Goal: Book appointment/travel/reservation

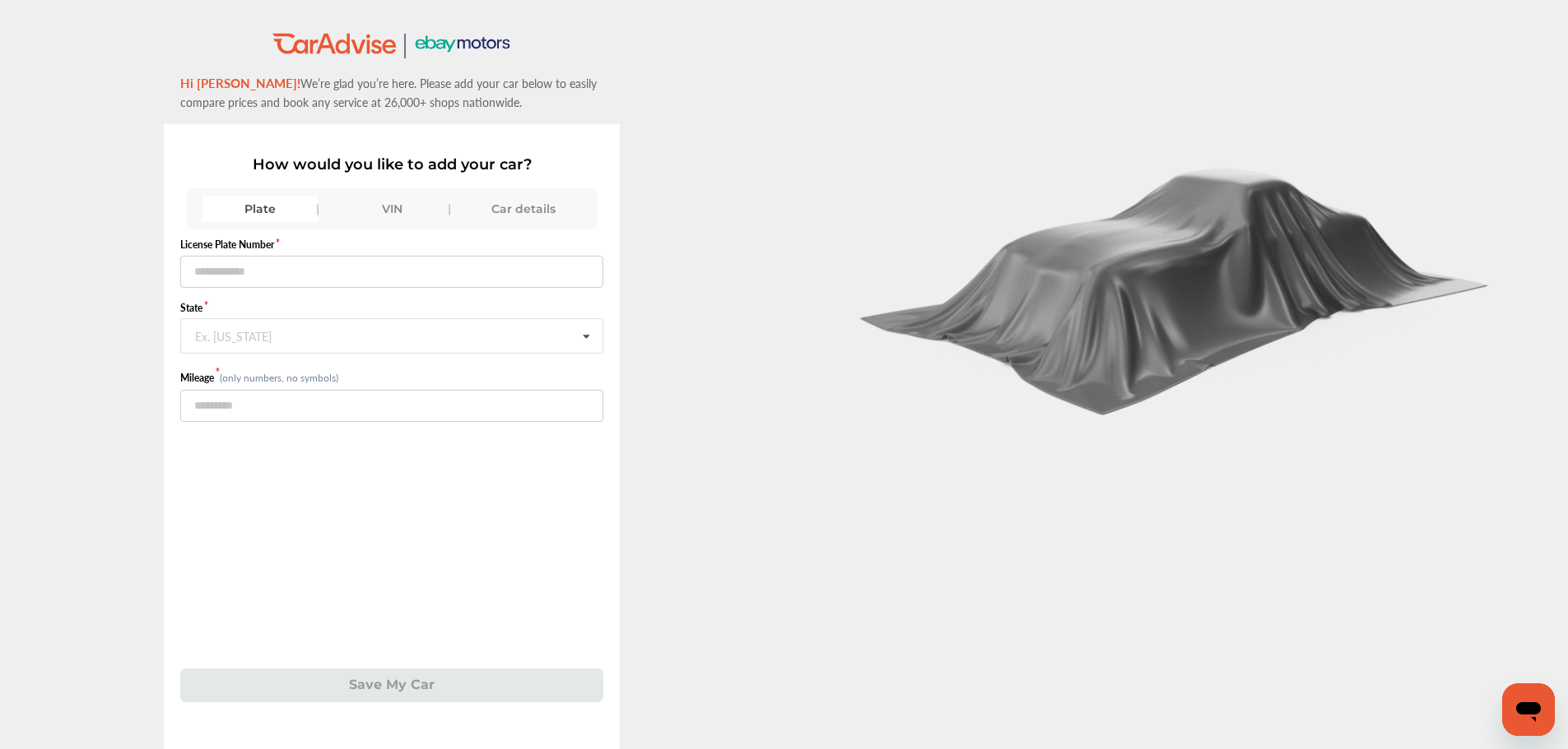
click at [380, 217] on div "VIN" at bounding box center [391, 209] width 115 height 26
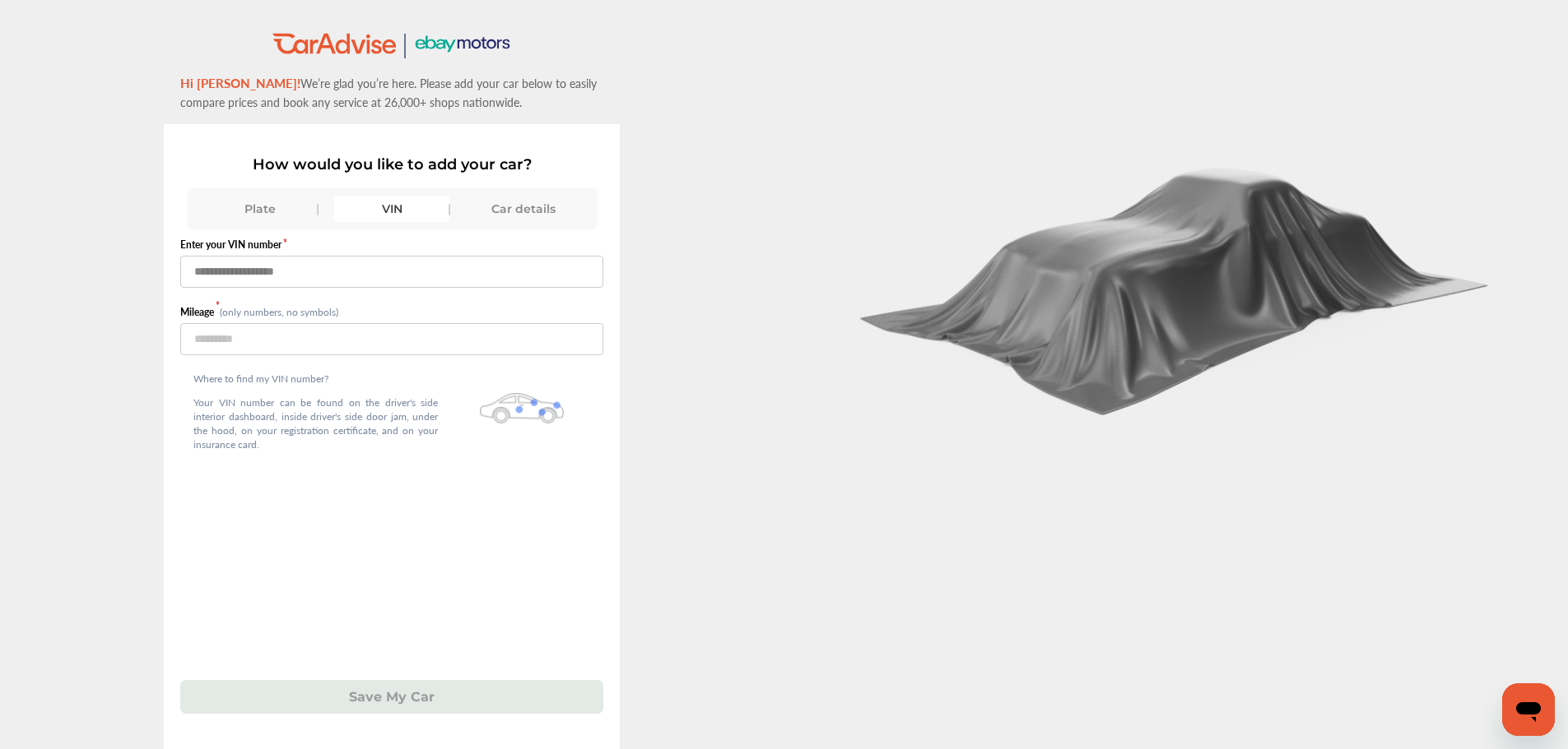
click at [361, 271] on input "text" at bounding box center [391, 271] width 423 height 32
type input "**********"
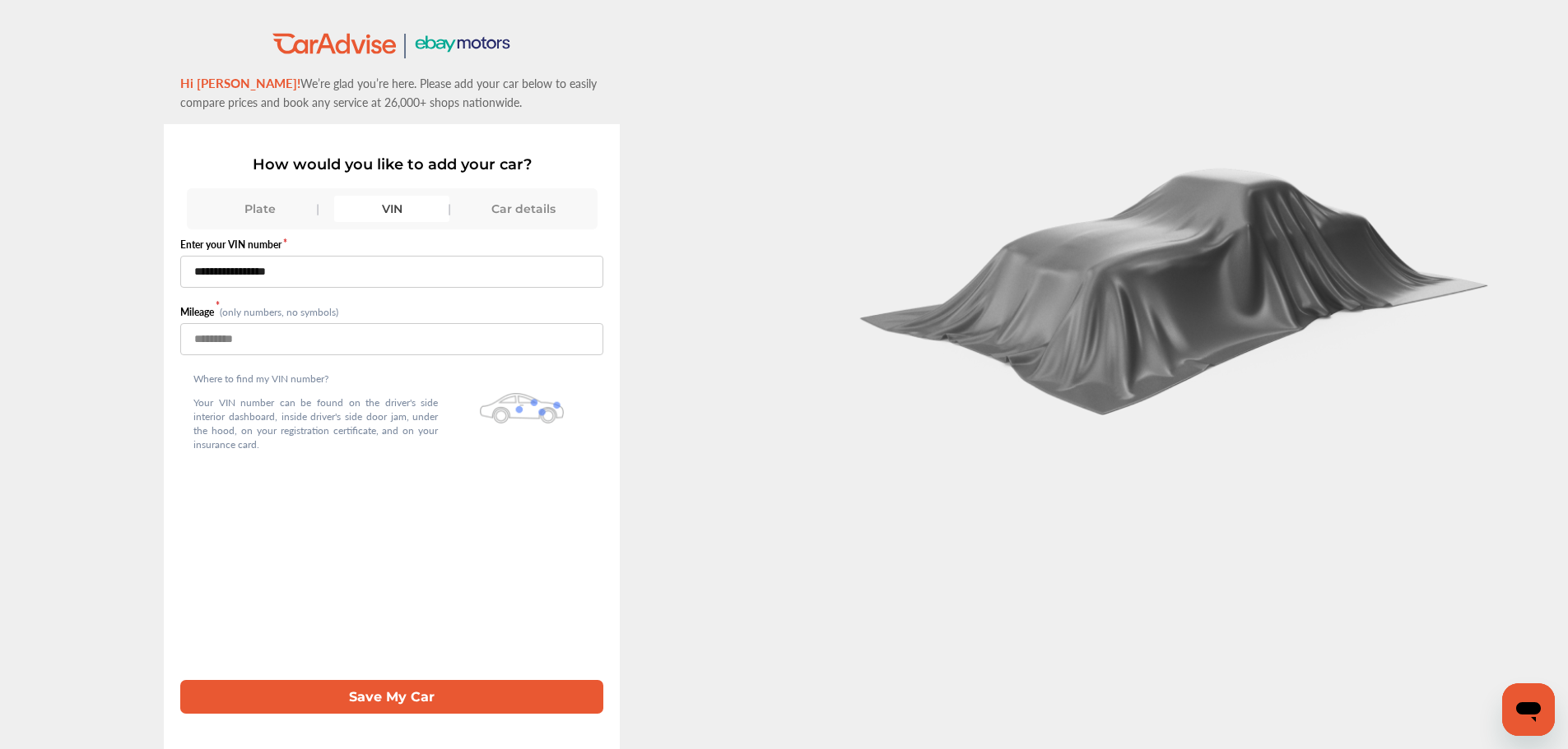
type input "***"
click at [180, 680] on button "Save My Car" at bounding box center [391, 697] width 423 height 34
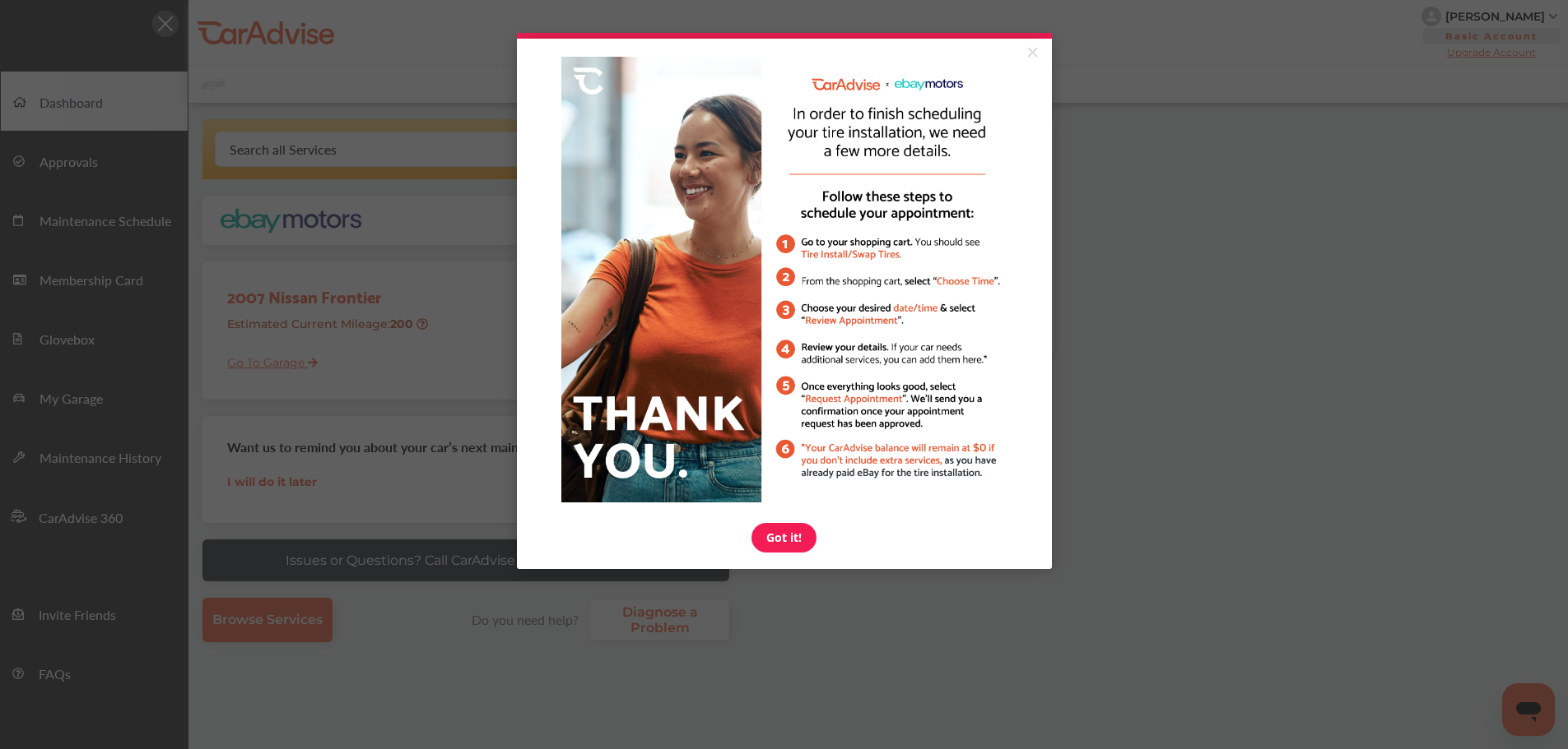
click at [1031, 49] on link "×" at bounding box center [1032, 54] width 29 height 30
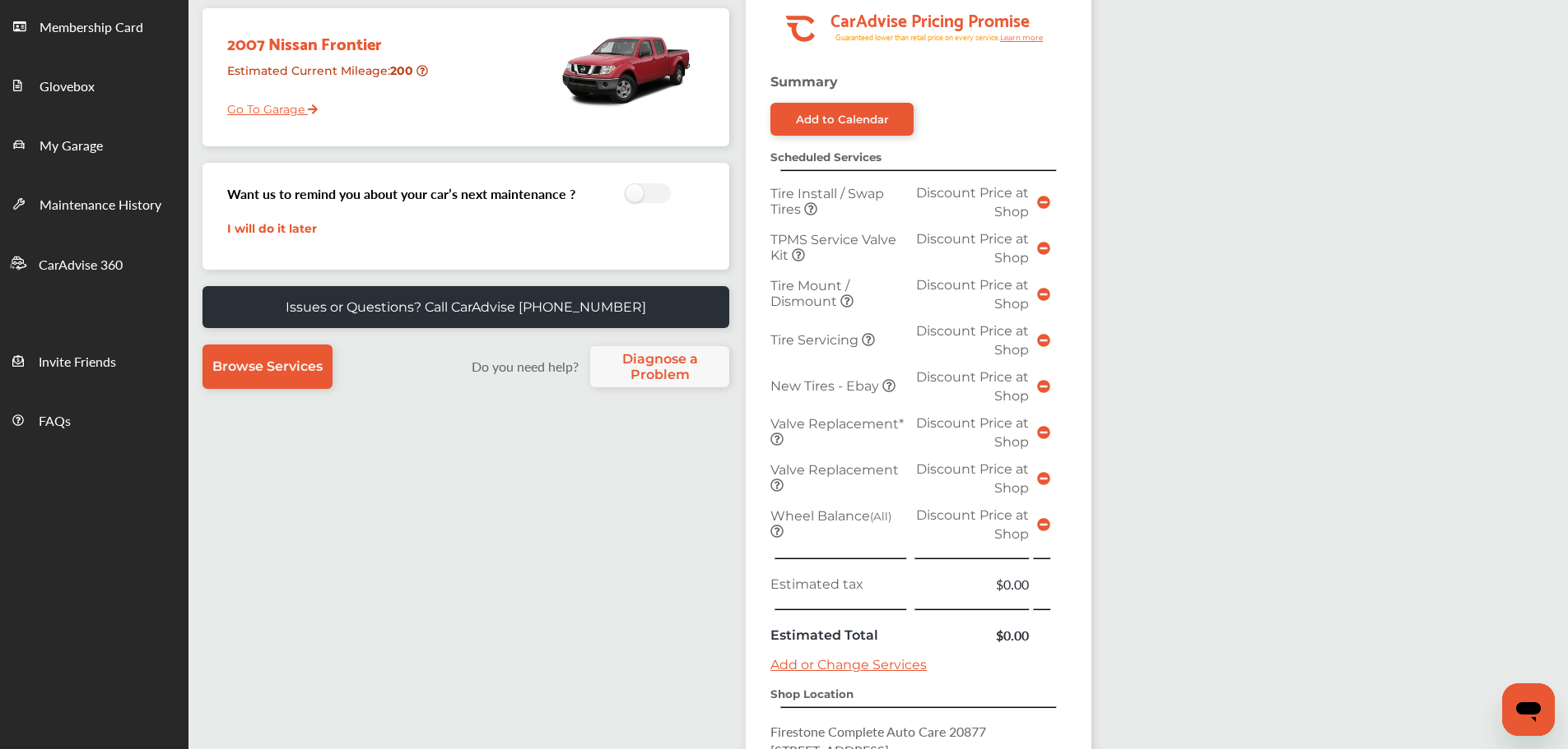
scroll to position [575, 0]
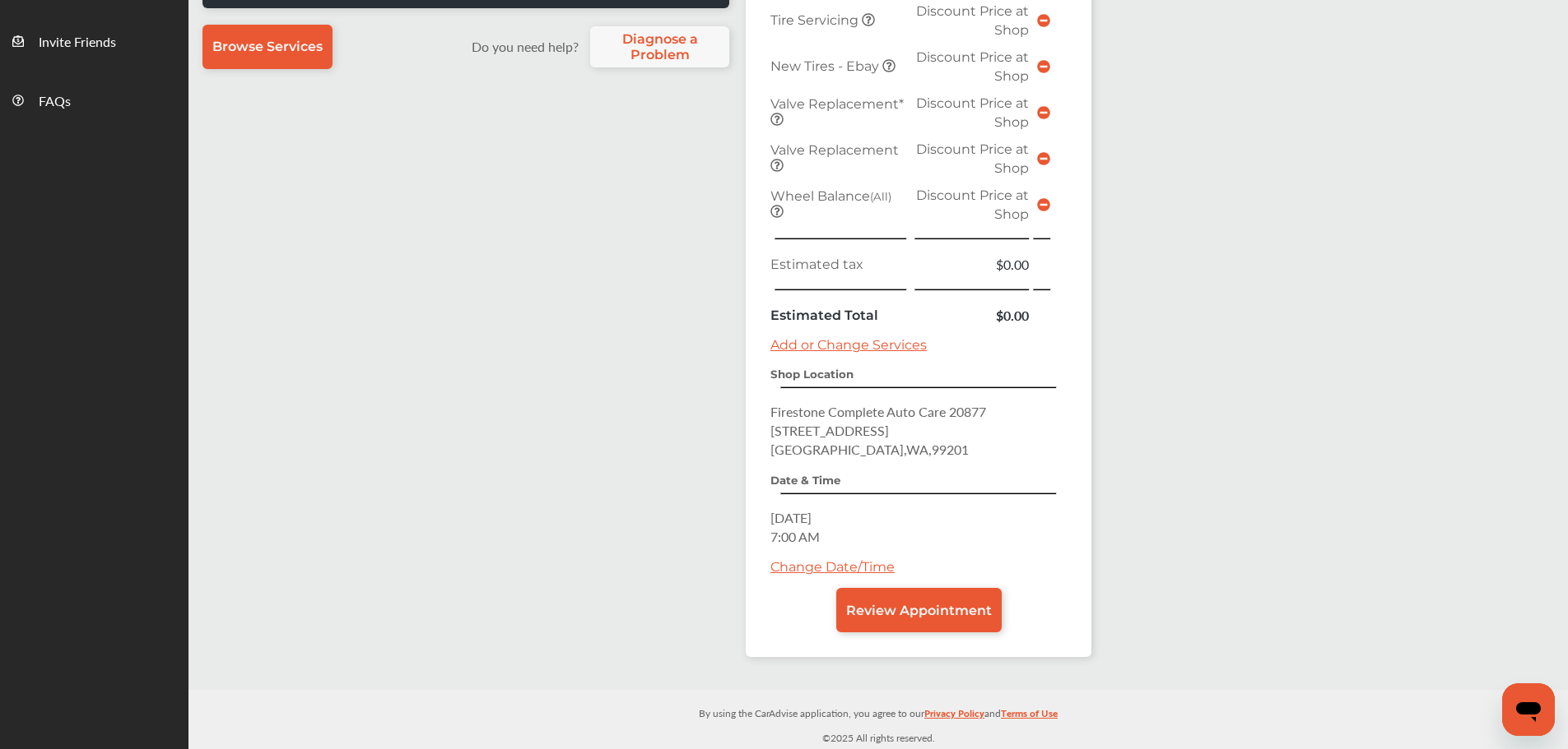
click at [877, 571] on link "Change Date/Time" at bounding box center [832, 567] width 124 height 16
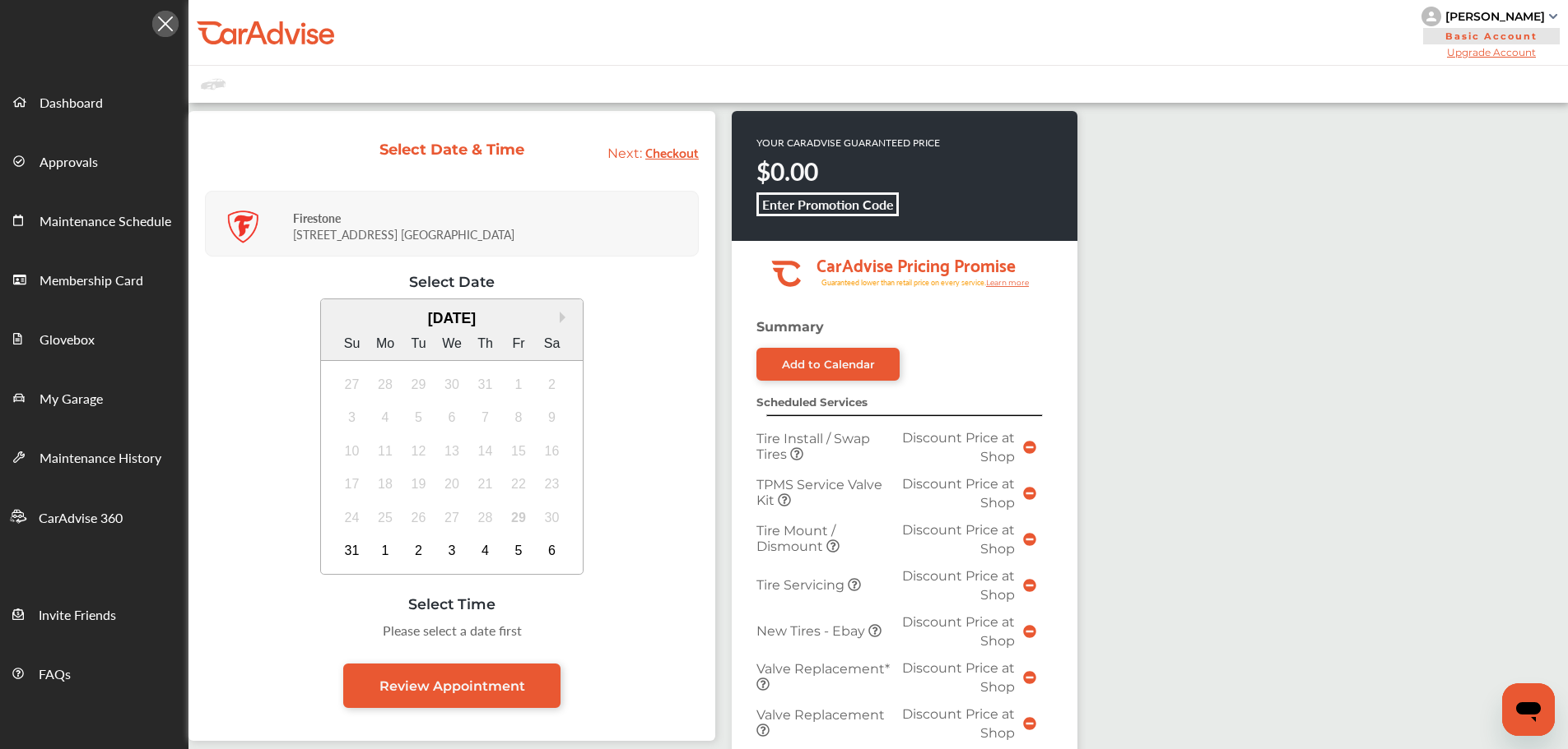
click at [560, 313] on button "Next Month" at bounding box center [566, 317] width 12 height 12
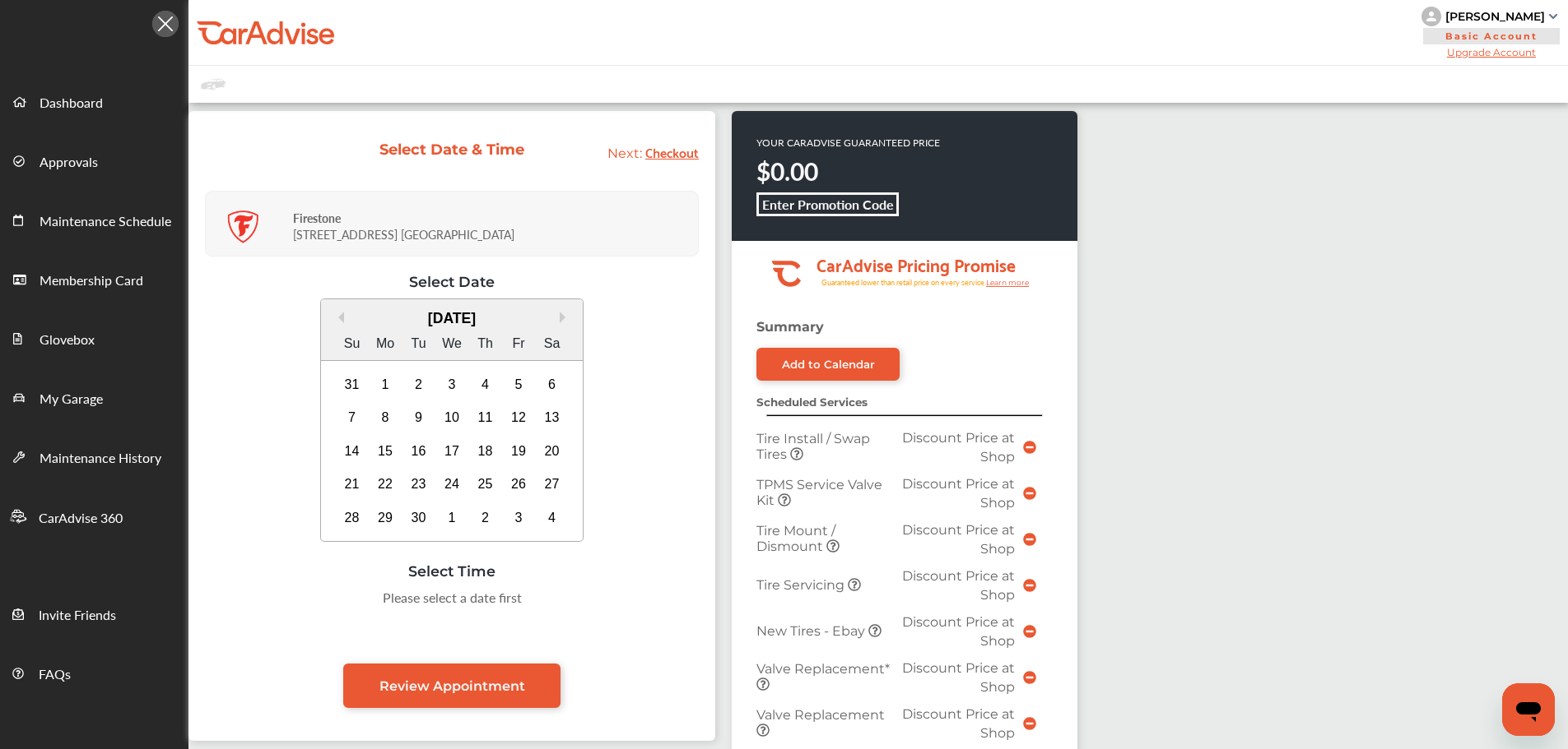
click at [453, 453] on div "17" at bounding box center [452, 451] width 26 height 26
click at [305, 605] on div "8:00 AM" at bounding box center [287, 603] width 78 height 30
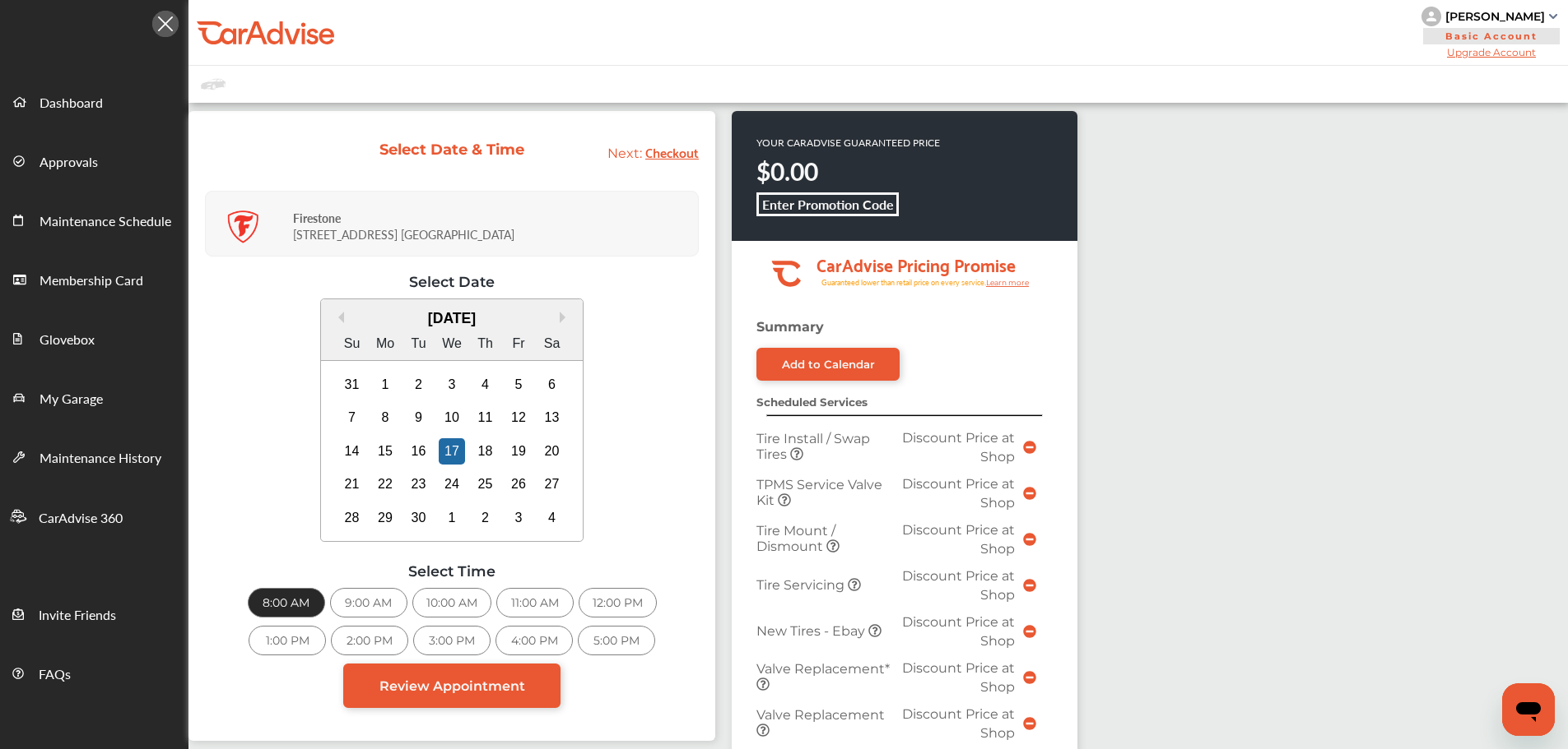
click at [491, 698] on link "Review Appointment" at bounding box center [452, 686] width 218 height 45
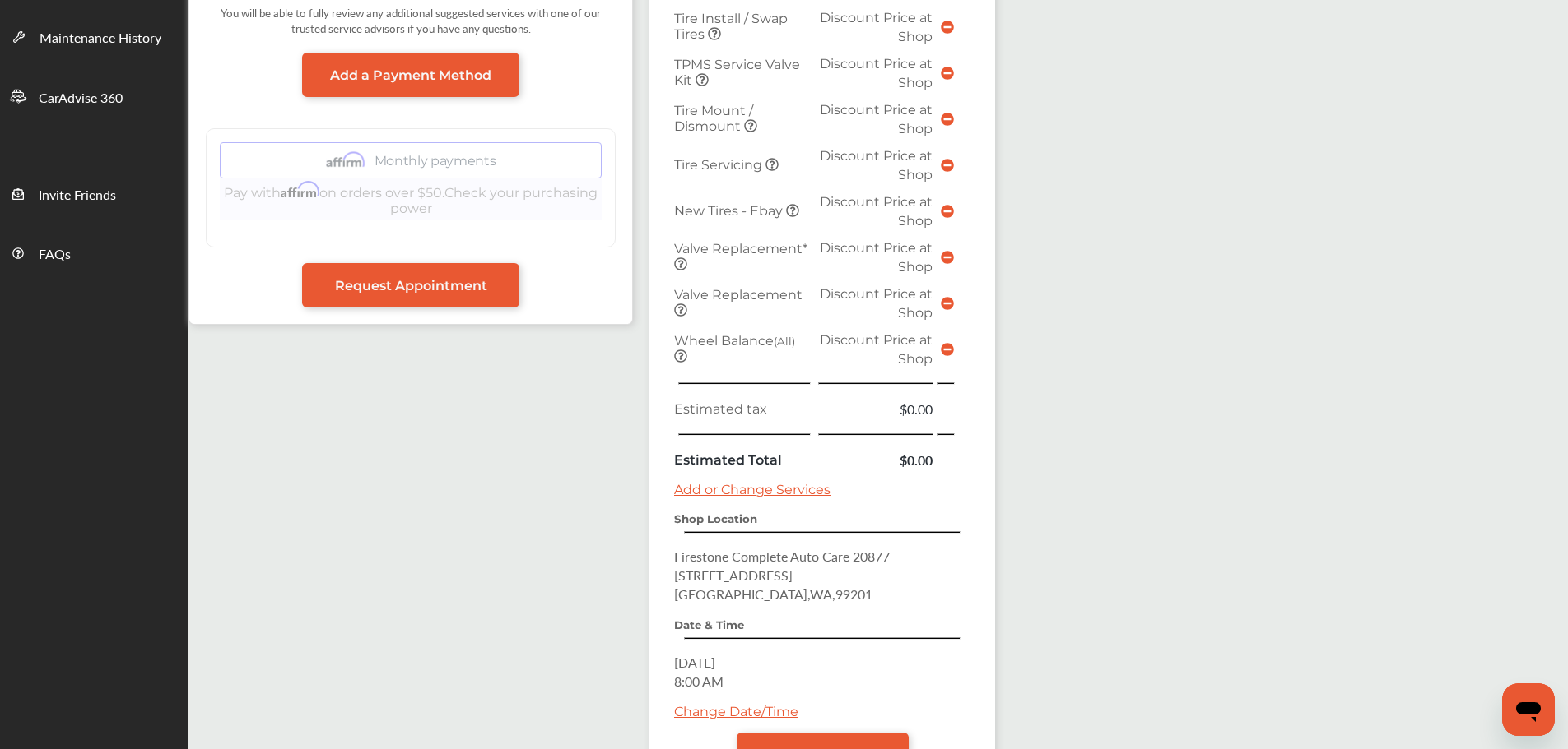
scroll to position [557, 0]
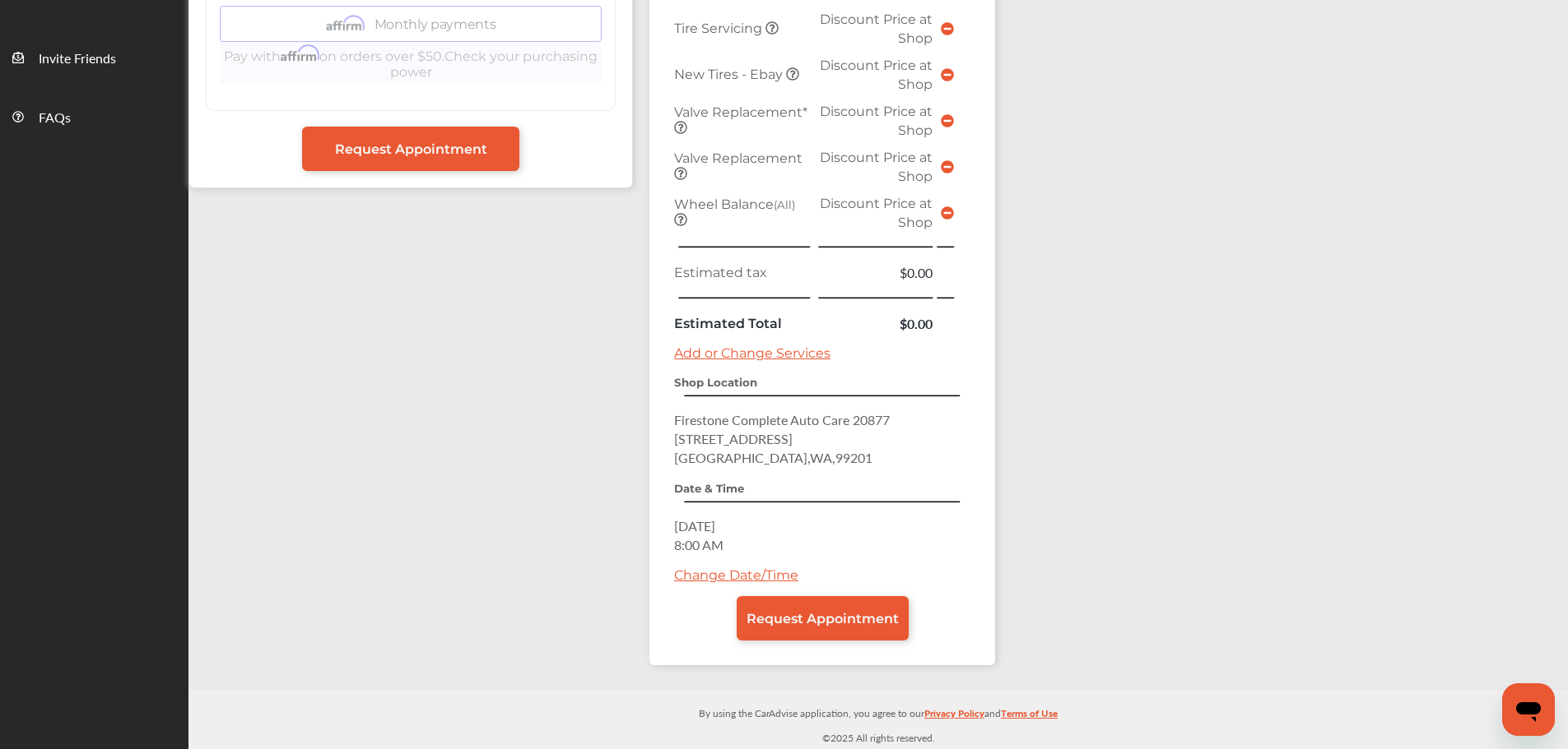
click at [796, 614] on span "Request Appointment" at bounding box center [823, 618] width 152 height 16
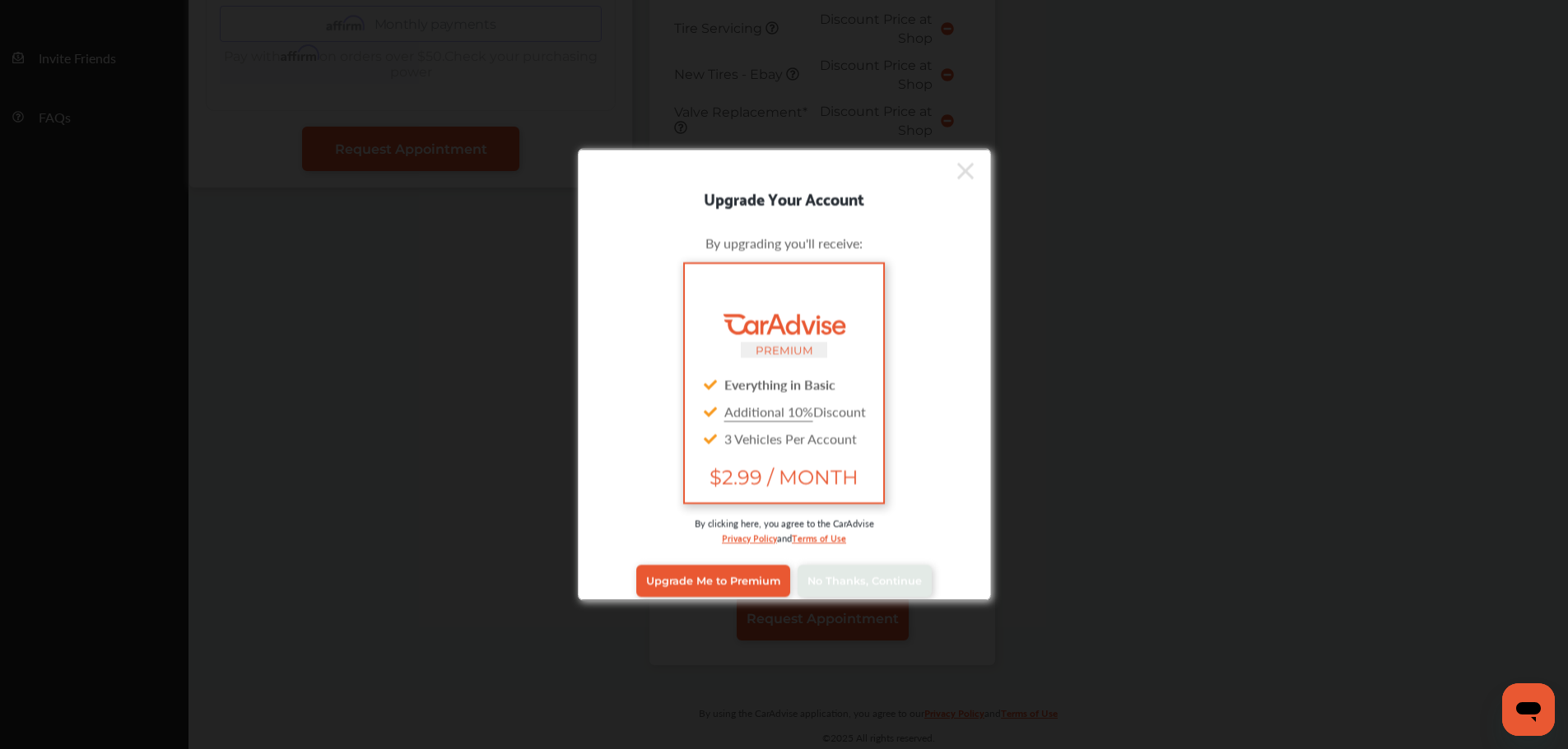
click at [864, 583] on span "No Thanks, Continue" at bounding box center [864, 581] width 114 height 12
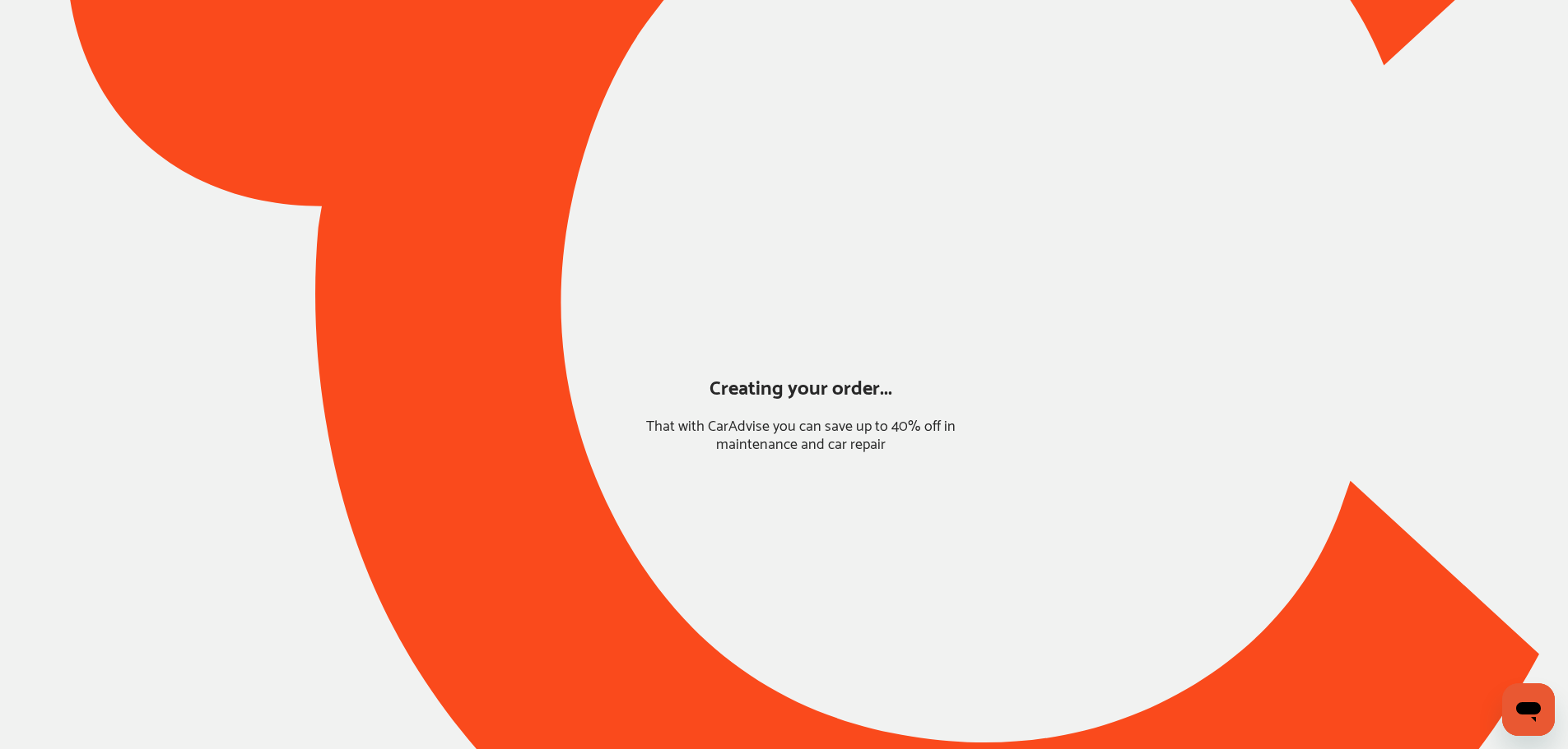
scroll to position [0, 0]
